Goal: Task Accomplishment & Management: Manage account settings

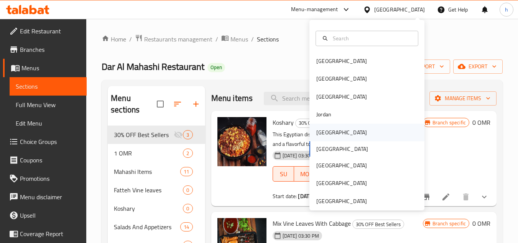
click at [324, 134] on div "[GEOGRAPHIC_DATA]" at bounding box center [342, 132] width 51 height 8
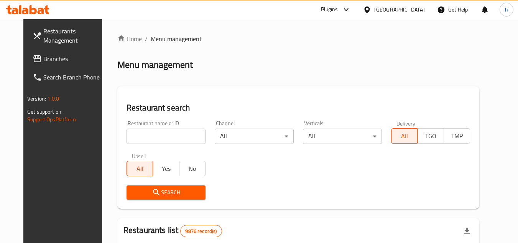
click at [43, 62] on span "Branches" at bounding box center [73, 58] width 61 height 9
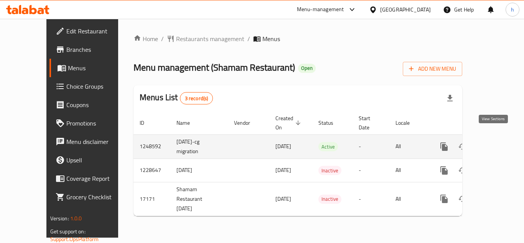
click at [495, 142] on icon "enhanced table" at bounding box center [499, 146] width 9 height 9
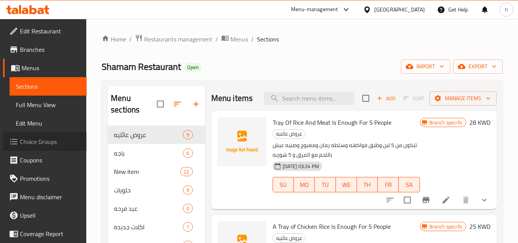
click at [65, 140] on span "Choice Groups" at bounding box center [50, 141] width 61 height 9
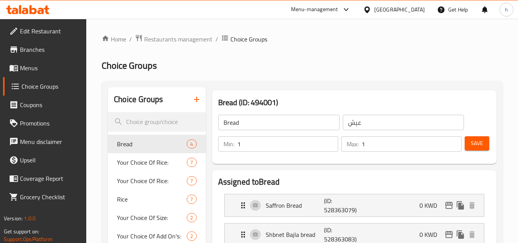
scroll to position [115, 0]
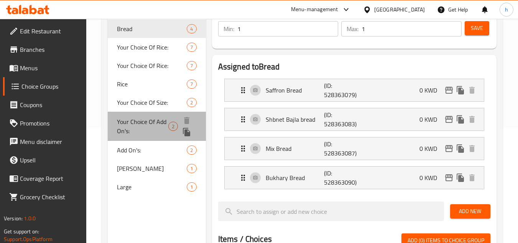
click at [158, 124] on span "Your Choice Of Add On's:" at bounding box center [142, 126] width 51 height 18
type input "Your Choice Of Add On's:"
type input "إختيارك من [DEMOGRAPHIC_DATA]:"
type input "0"
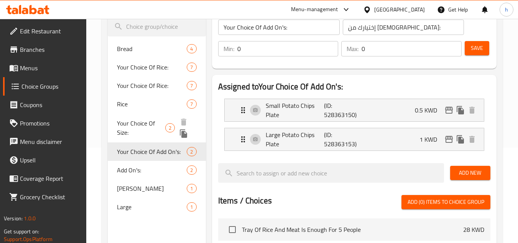
scroll to position [77, 0]
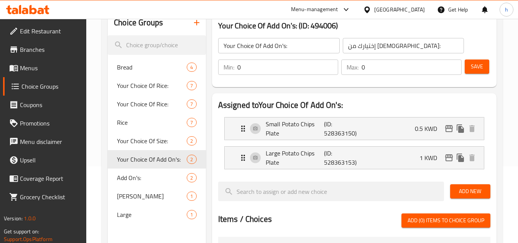
click at [105, 100] on div "Choice Groups Bread 4 Your Choice Of Rice: 7 Your Choice Of Rice: 7 Rice 7 Your…" at bounding box center [302, 226] width 401 height 444
